Goal: Task Accomplishment & Management: Use online tool/utility

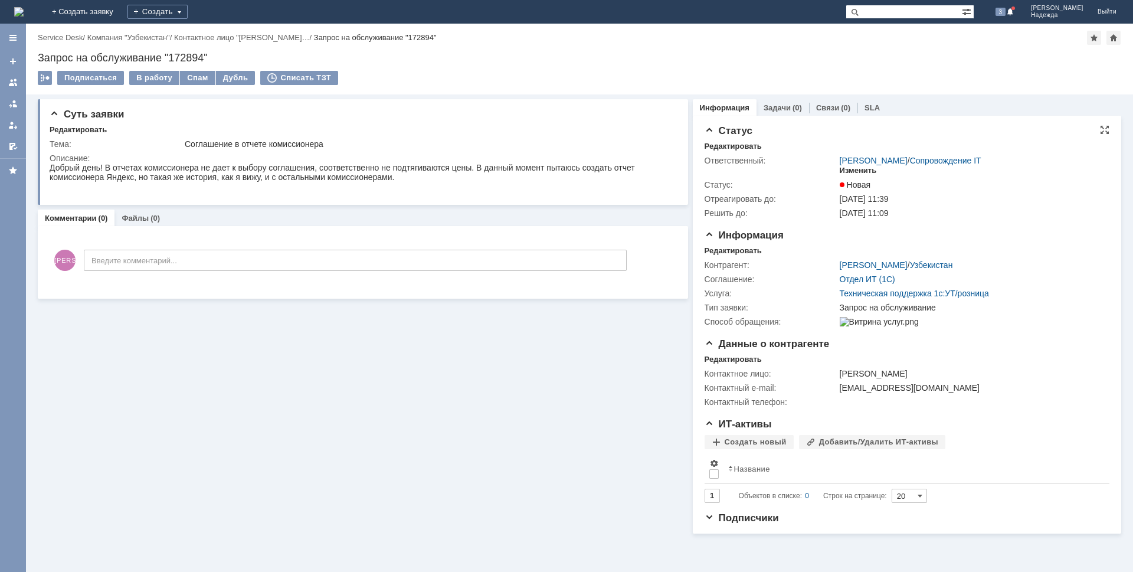
click at [862, 168] on div "Изменить" at bounding box center [858, 170] width 37 height 9
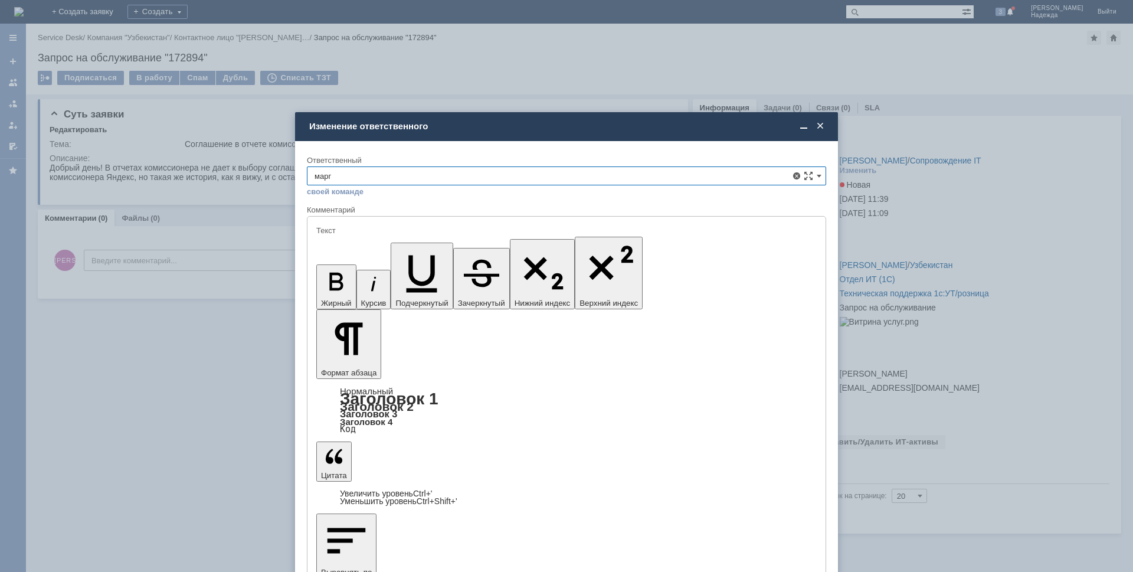
click at [387, 264] on span "[PERSON_NAME]" at bounding box center [567, 261] width 504 height 9
type input "[PERSON_NAME]"
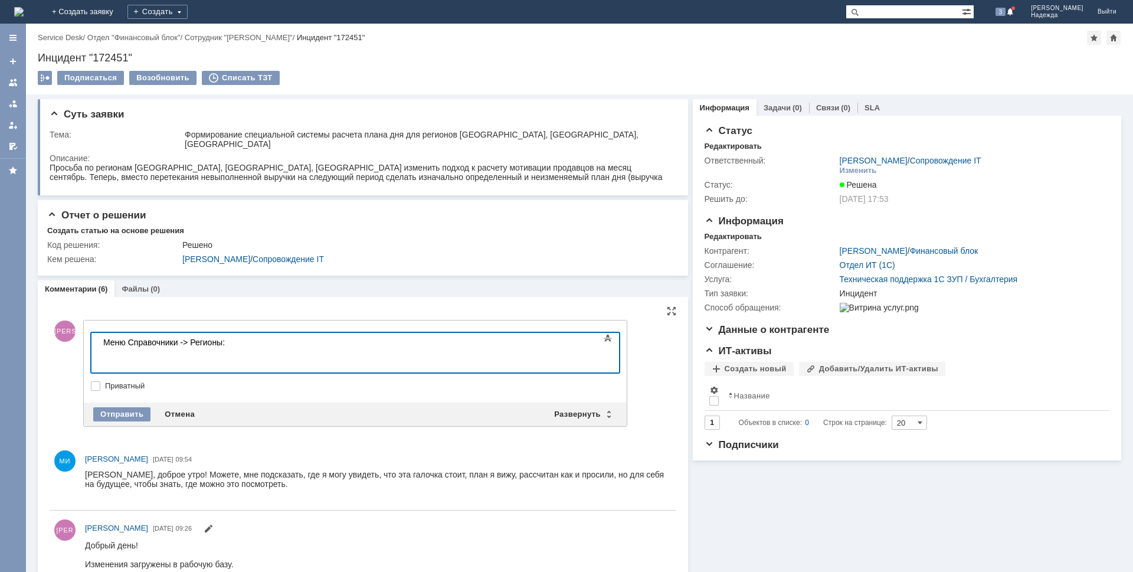
click at [165, 359] on div at bounding box center [187, 361] width 168 height 9
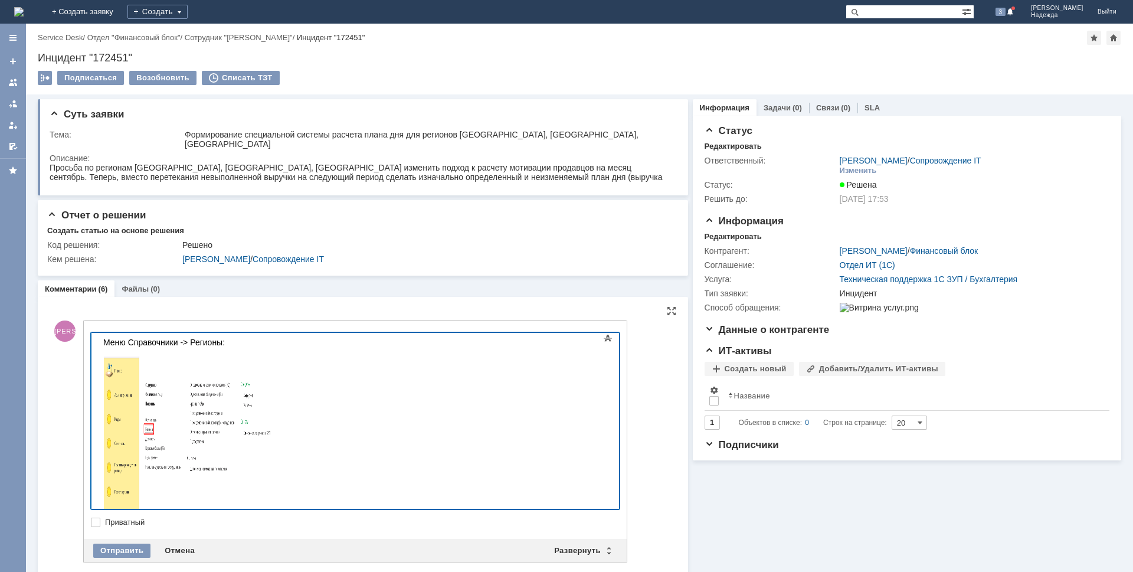
scroll to position [113, 0]
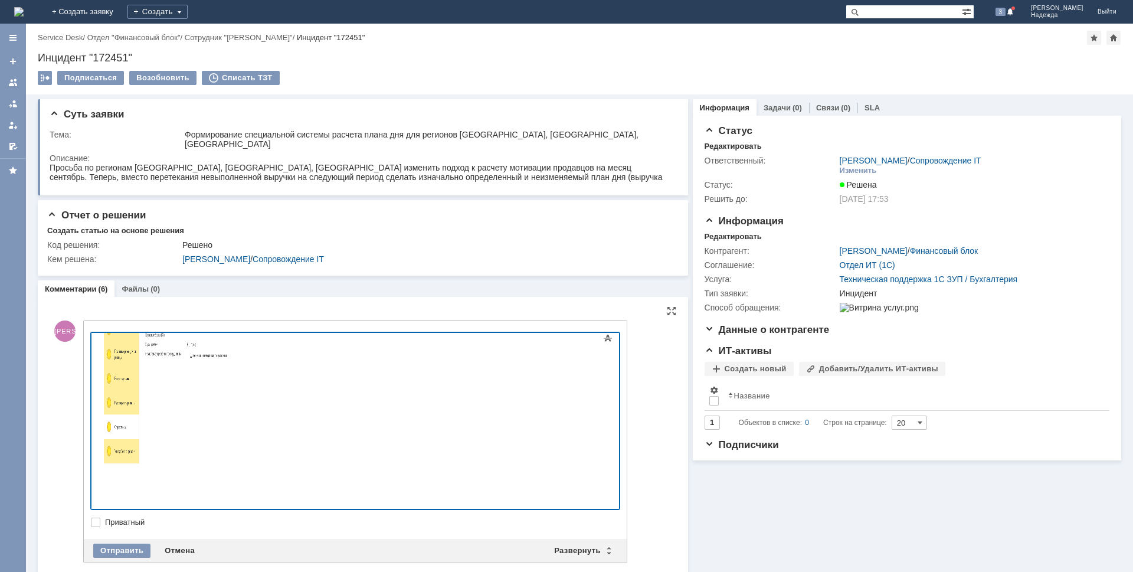
click at [156, 470] on html "Меню Справочники -> Регионы:" at bounding box center [187, 345] width 177 height 250
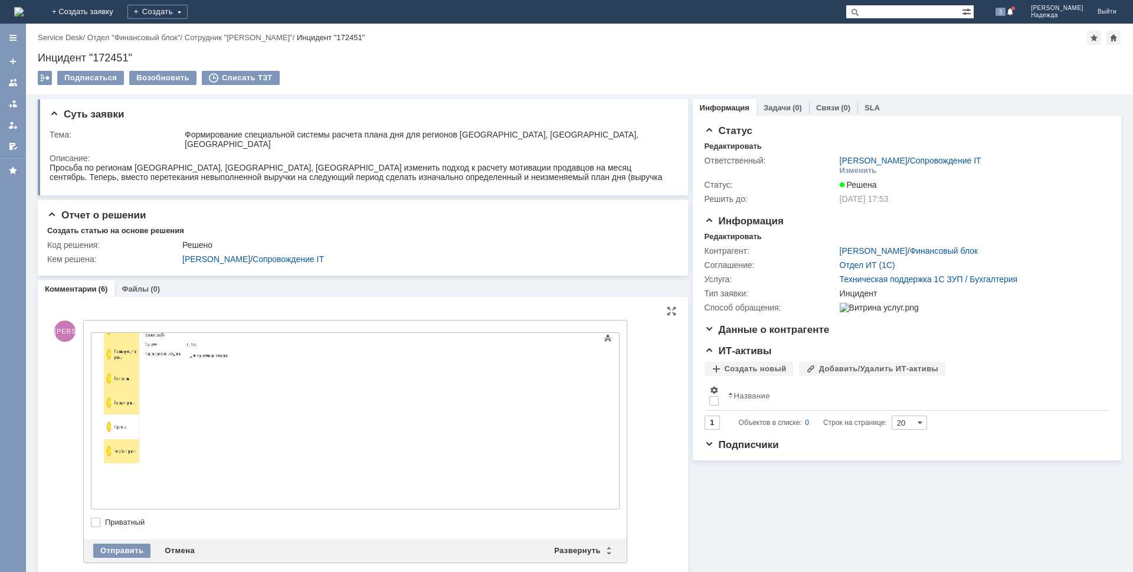
click at [120, 470] on html "Меню Справочники -> Регионы:" at bounding box center [187, 345] width 177 height 250
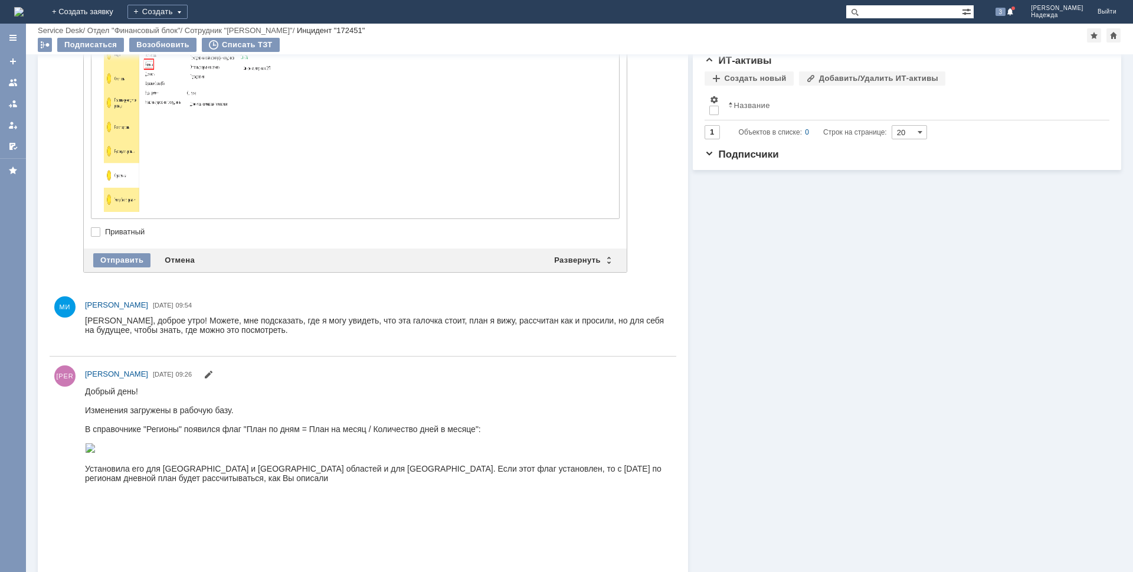
scroll to position [132, 0]
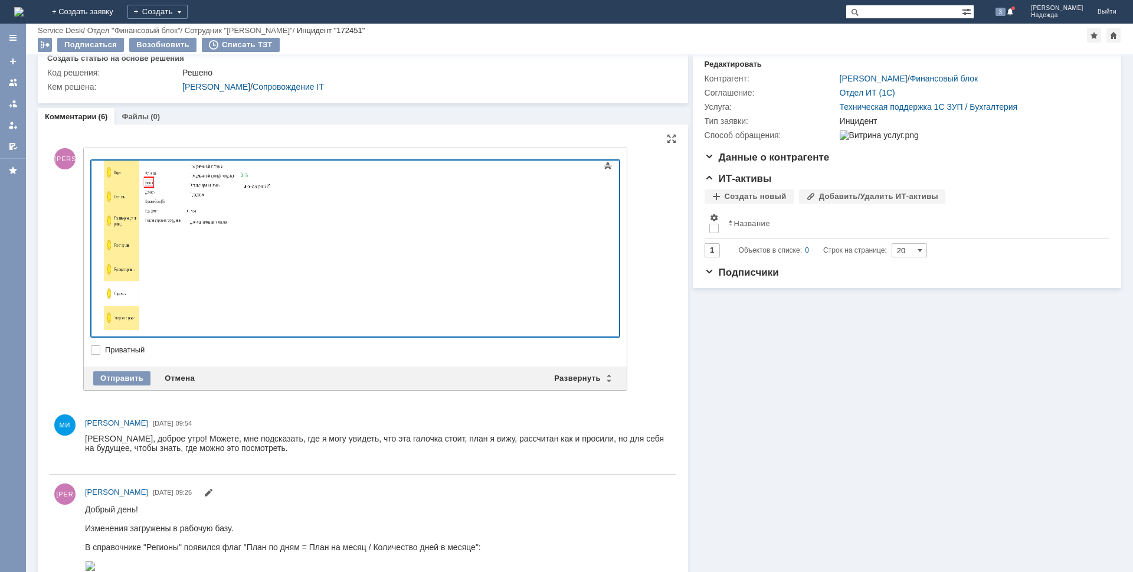
click at [586, 247] on div at bounding box center [355, 248] width 529 height 177
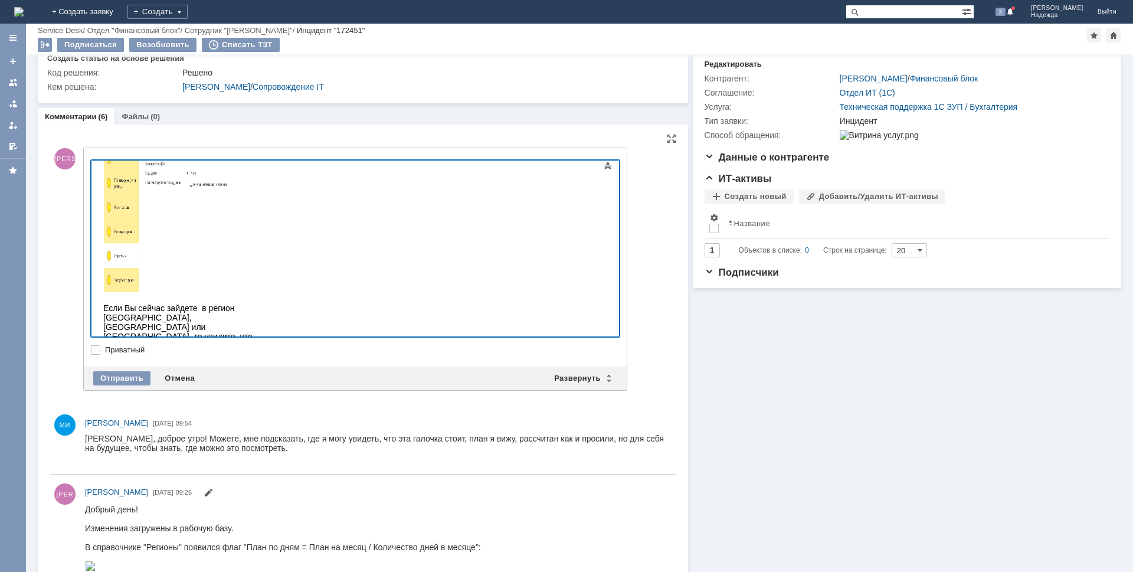
click at [122, 360] on div at bounding box center [187, 364] width 168 height 9
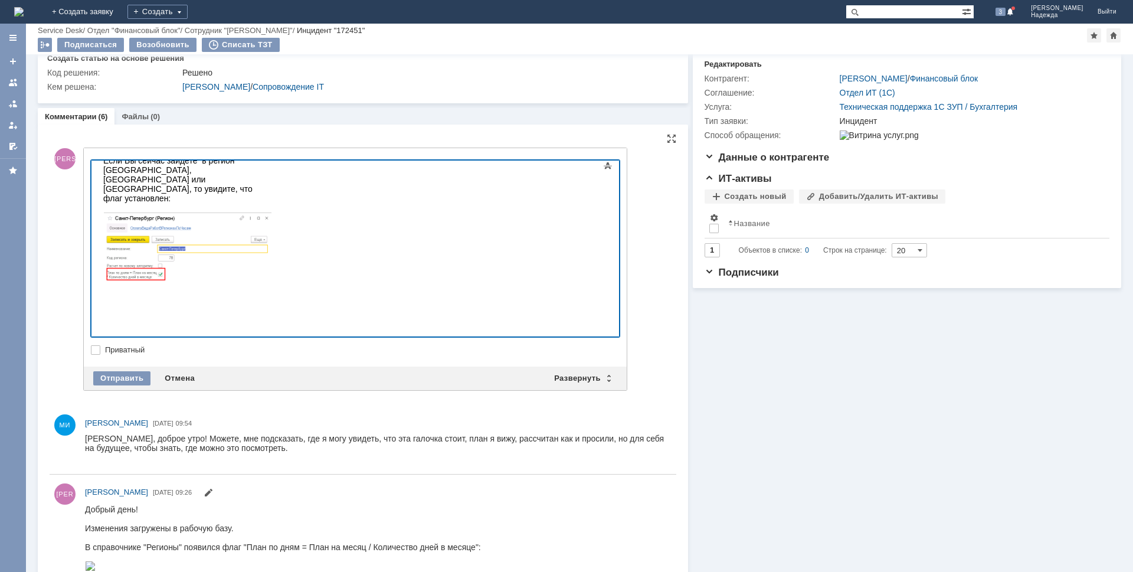
click at [271, 284] on div at bounding box center [187, 248] width 168 height 71
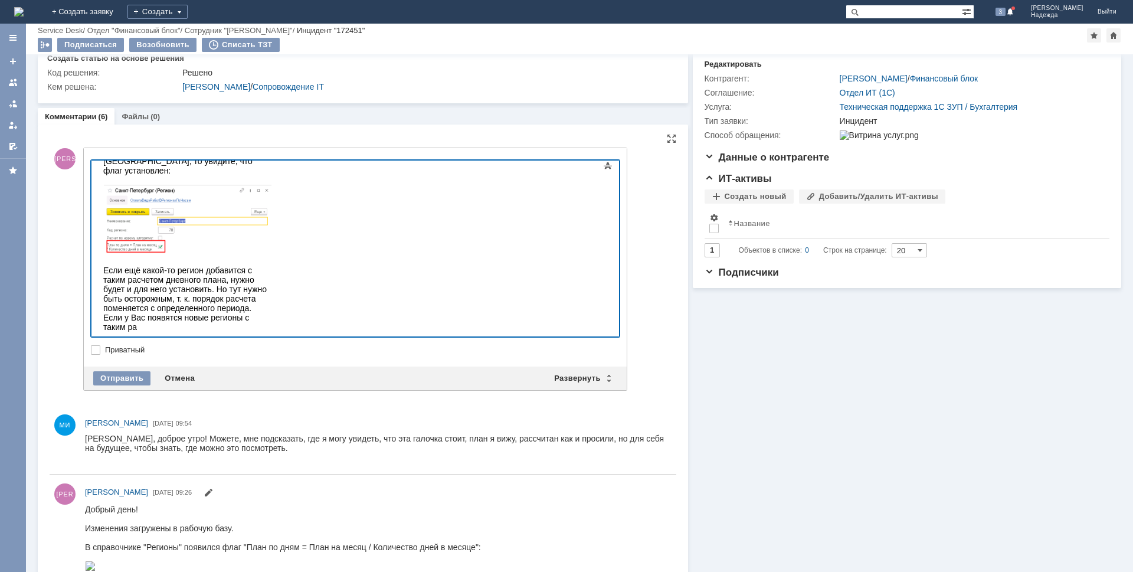
scroll to position [292, 0]
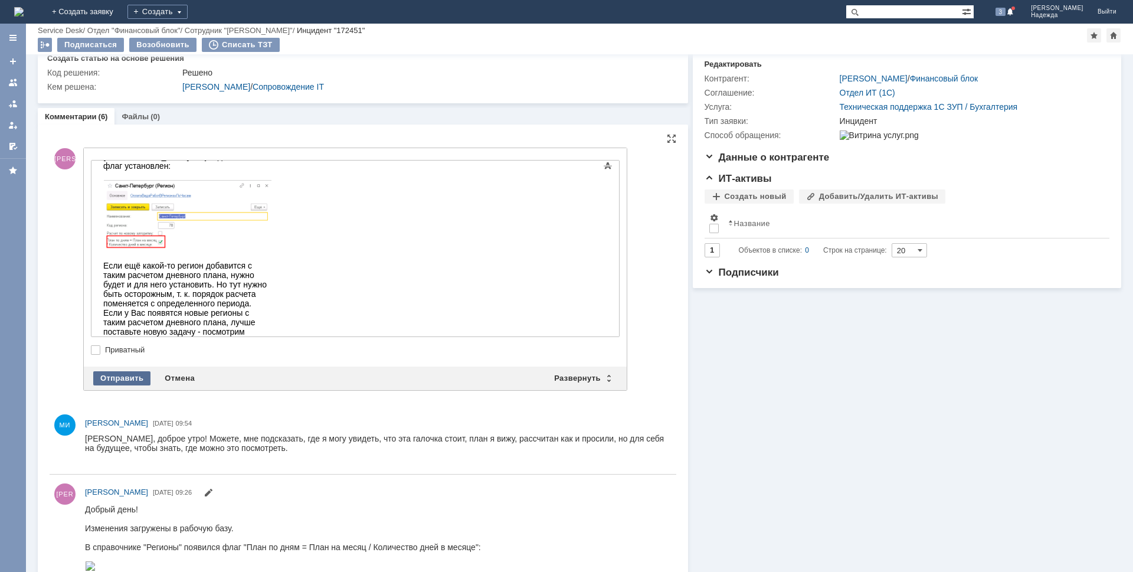
click at [127, 371] on div "Отправить" at bounding box center [121, 378] width 57 height 14
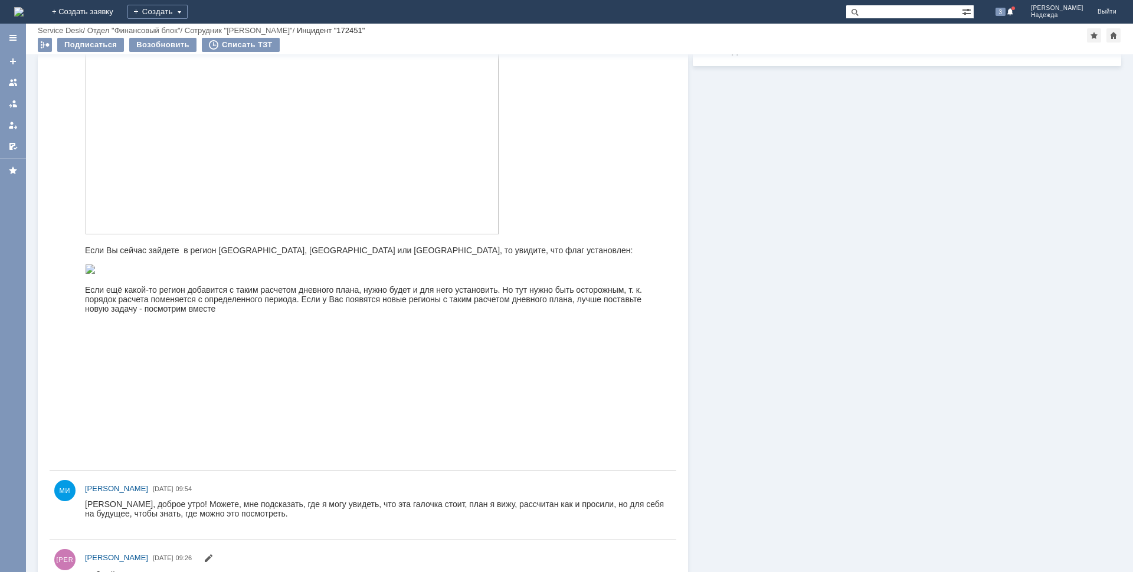
scroll to position [59, 0]
